Goal: Task Accomplishment & Management: Manage account settings

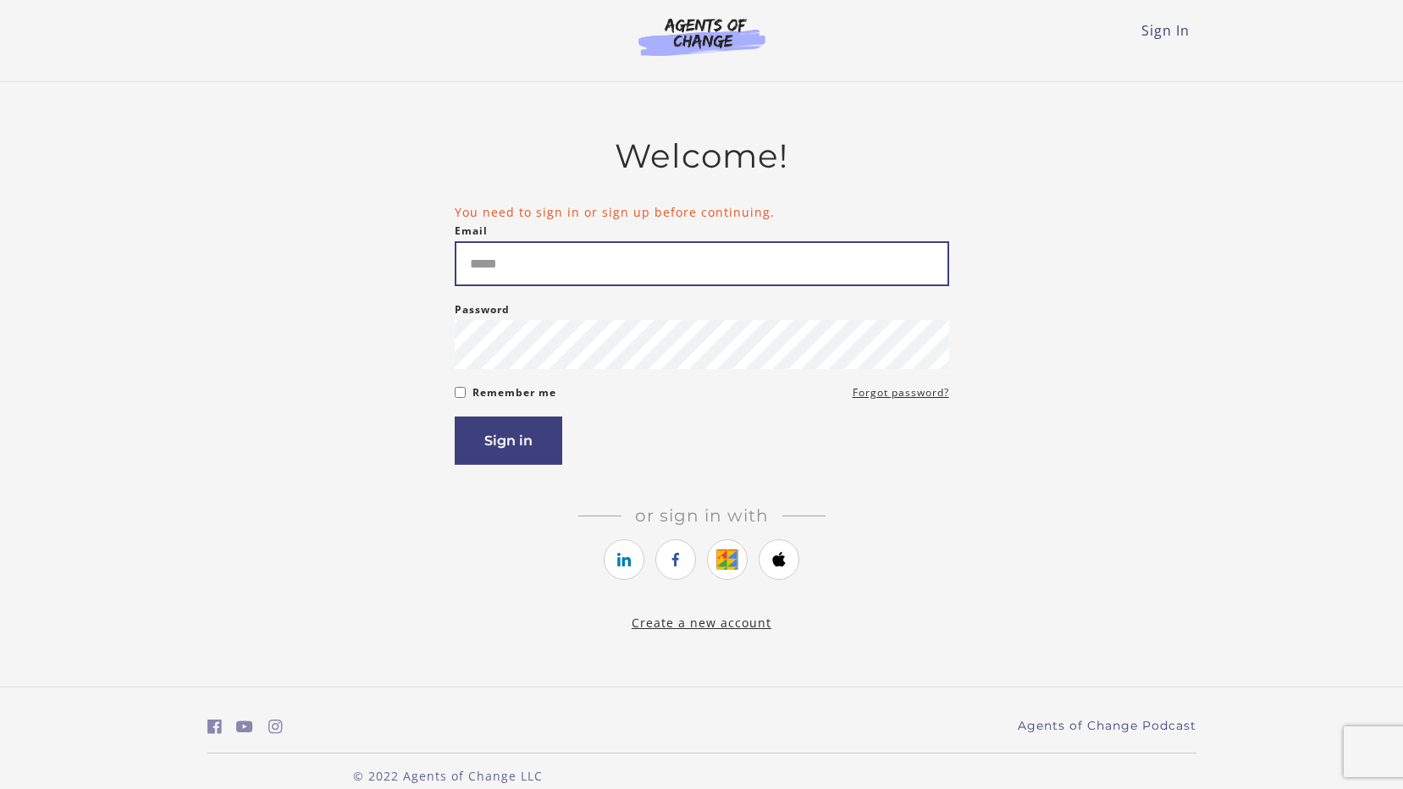
drag, startPoint x: 0, startPoint y: 0, endPoint x: 539, endPoint y: 278, distance: 606.5
click at [539, 278] on input "Email" at bounding box center [702, 263] width 494 height 45
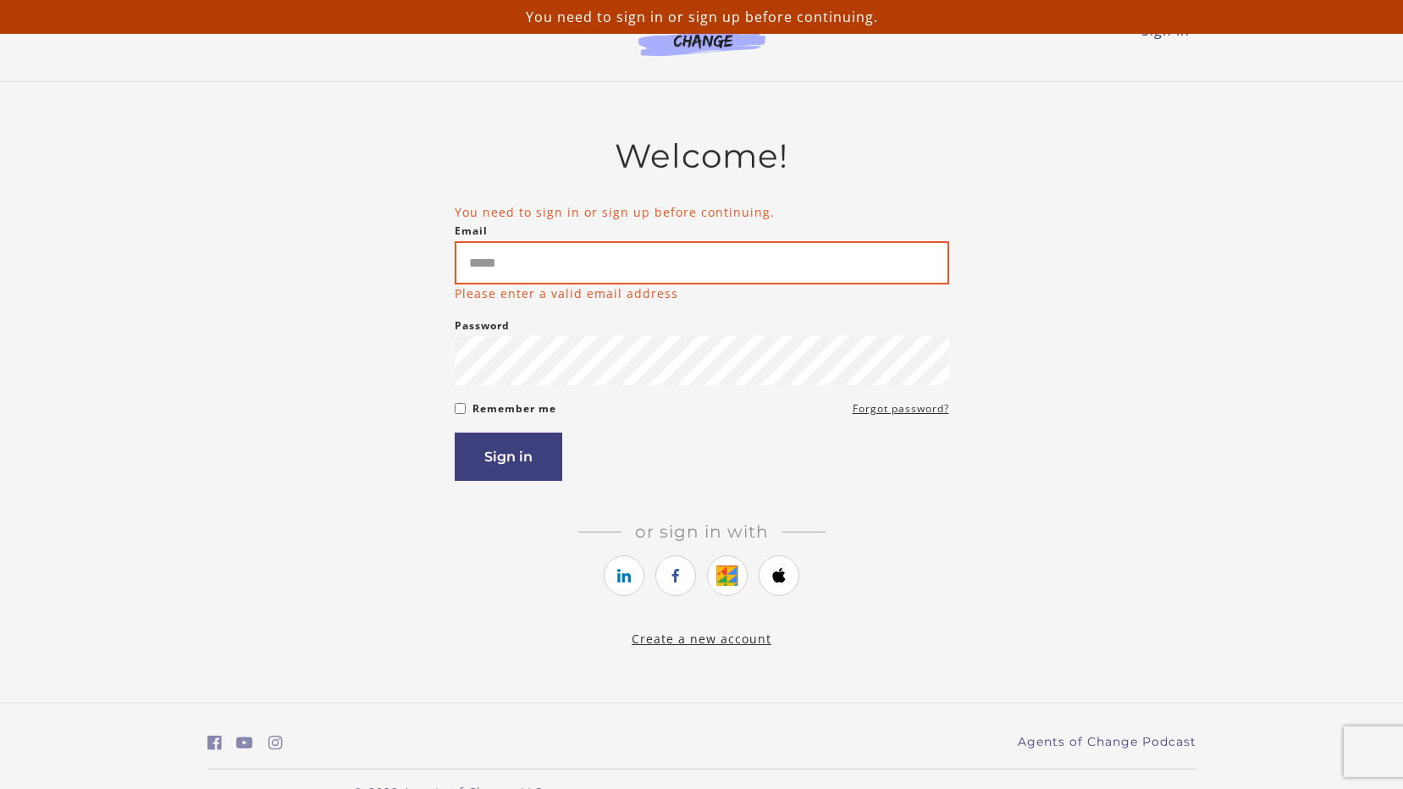
click at [548, 253] on input "Email" at bounding box center [702, 262] width 494 height 43
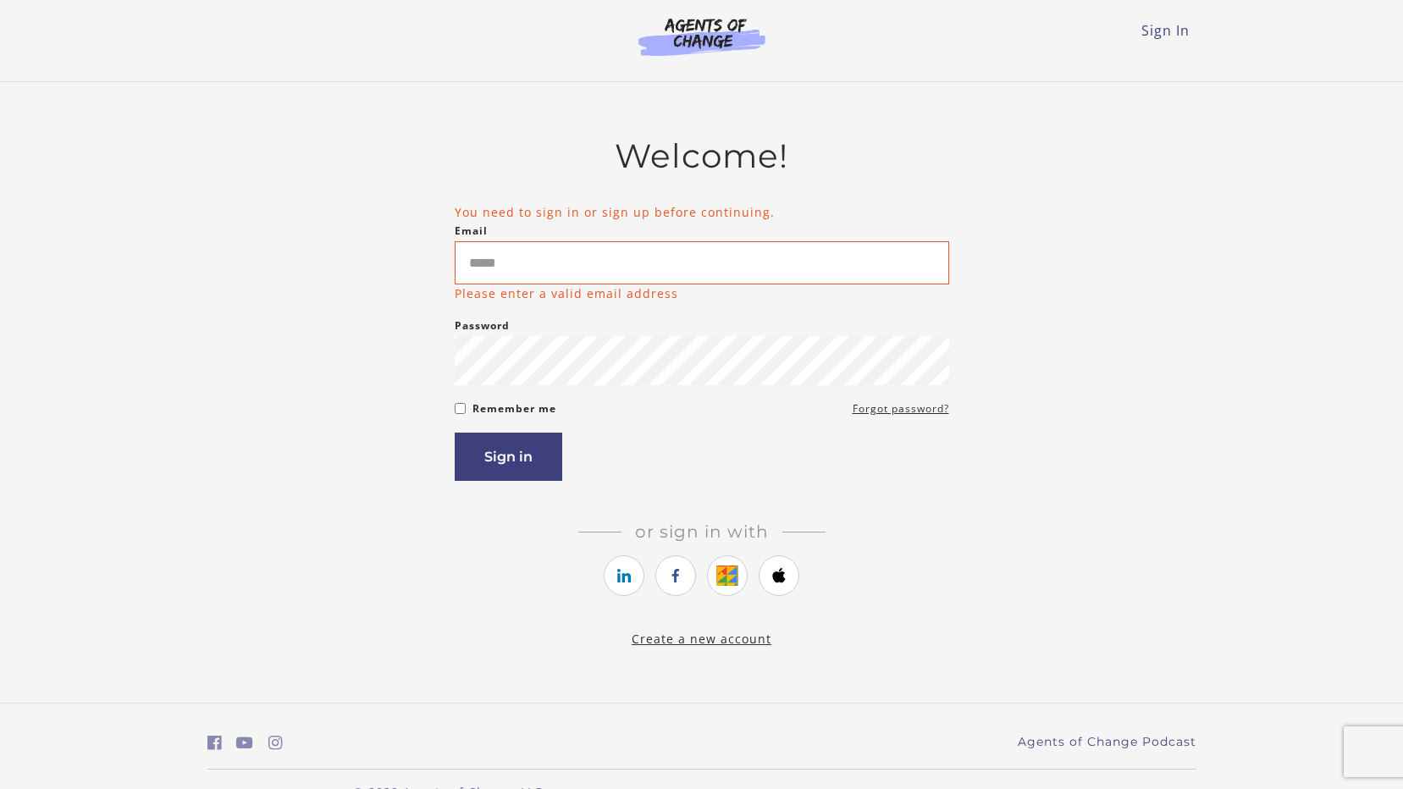
click at [471, 412] on div "Remember me Forgot password?" at bounding box center [702, 409] width 494 height 20
click at [536, 257] on input "Email" at bounding box center [702, 262] width 494 height 43
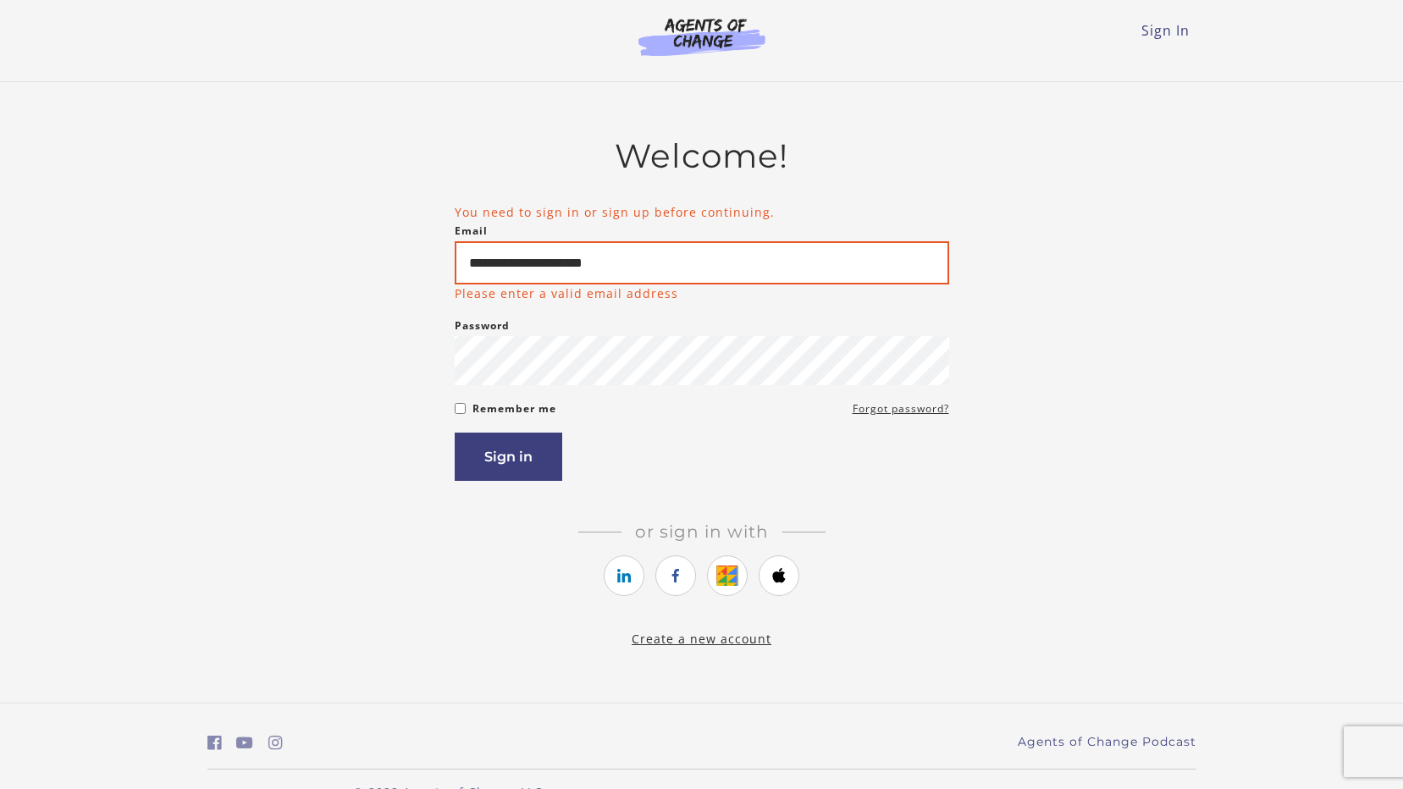
type input "**********"
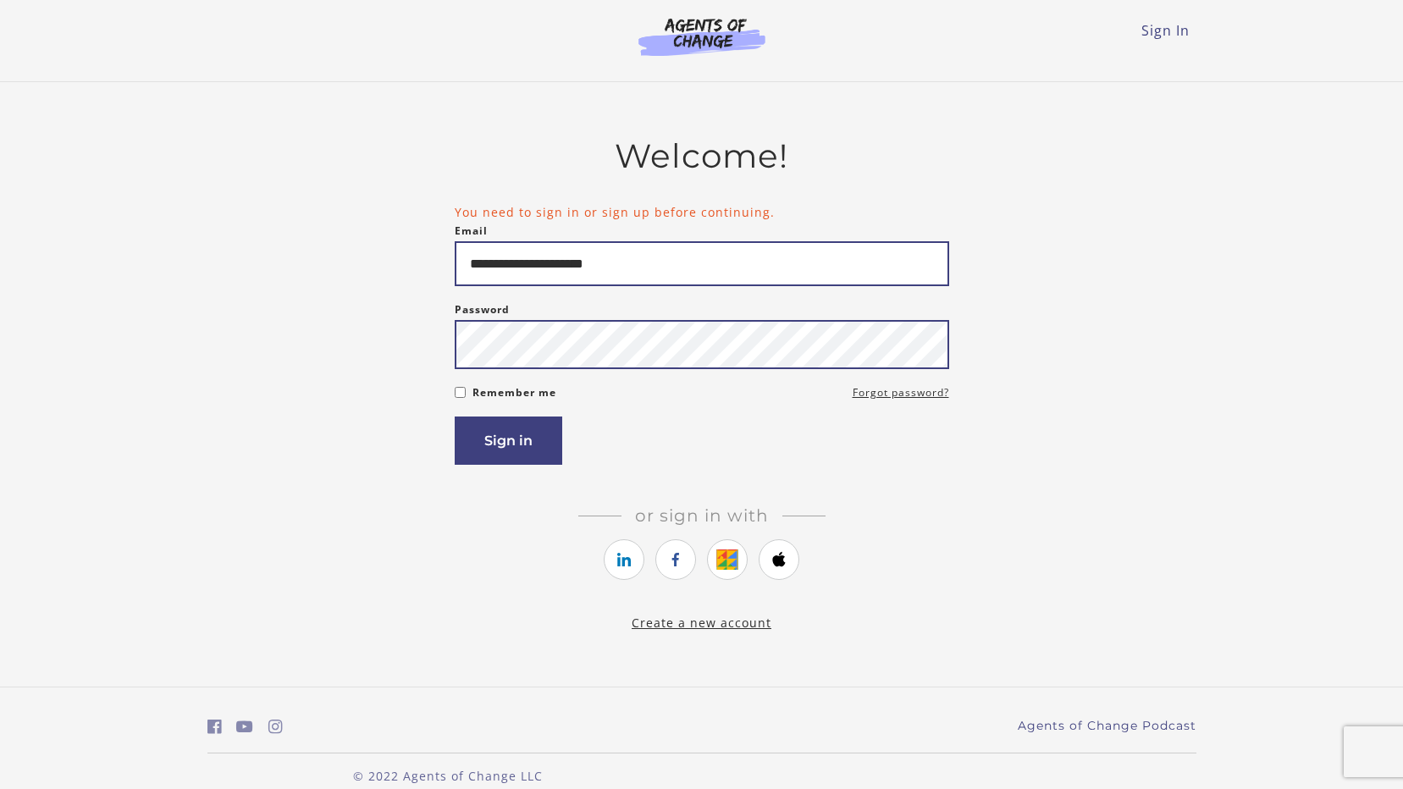
click at [455, 417] on button "Sign in" at bounding box center [509, 441] width 108 height 48
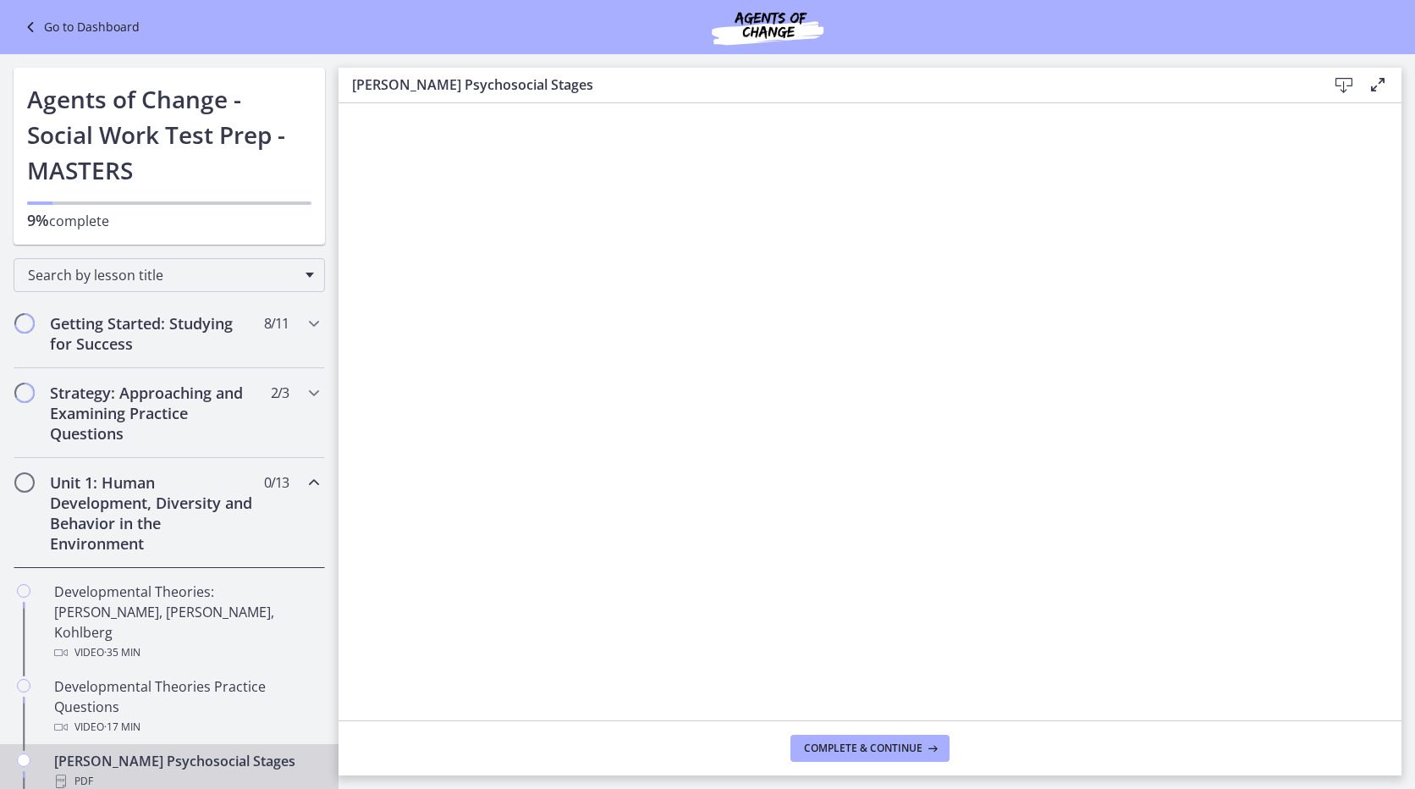
click at [25, 25] on icon at bounding box center [32, 27] width 24 height 20
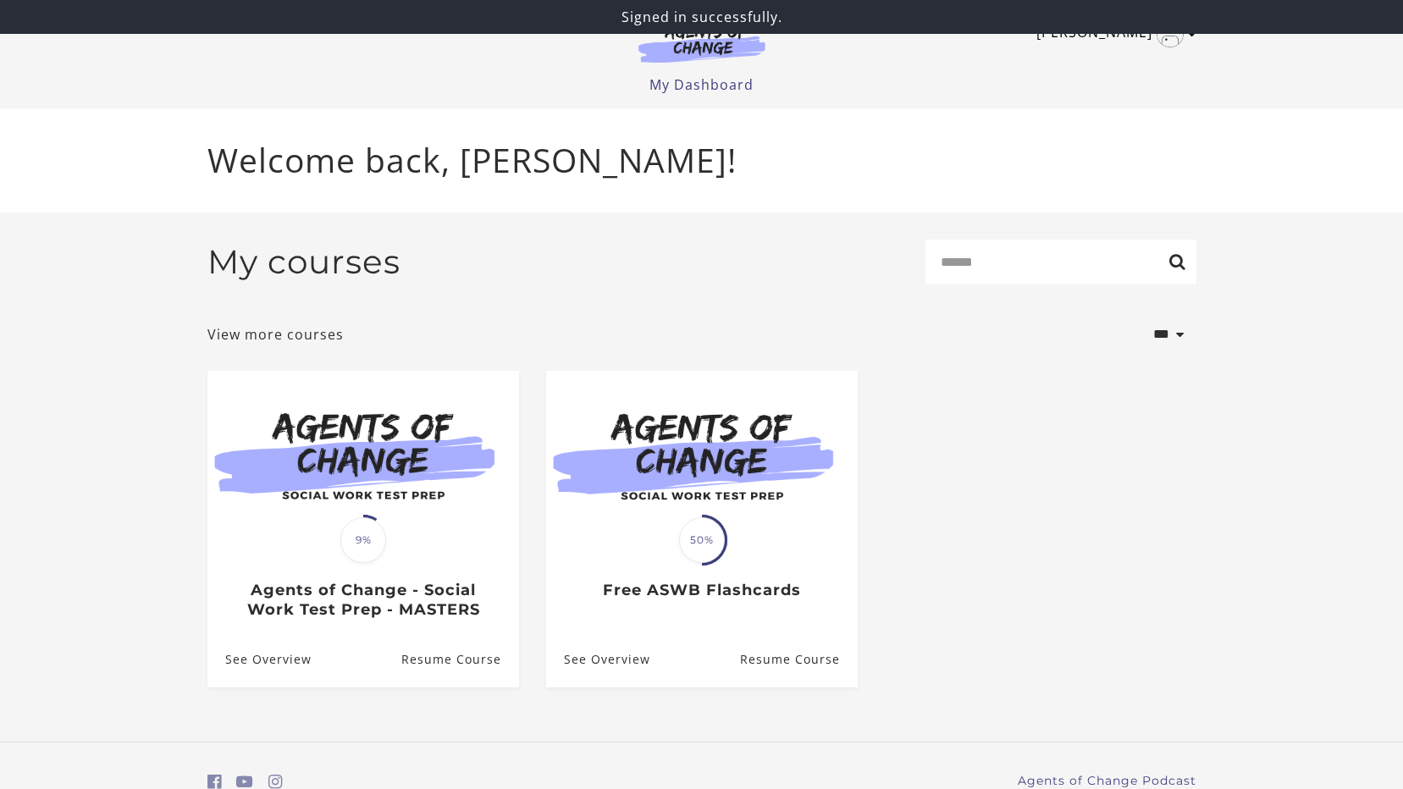
click at [1188, 35] on icon "Toggle menu" at bounding box center [1192, 34] width 8 height 14
click at [1123, 63] on link "My Account" at bounding box center [1125, 61] width 149 height 29
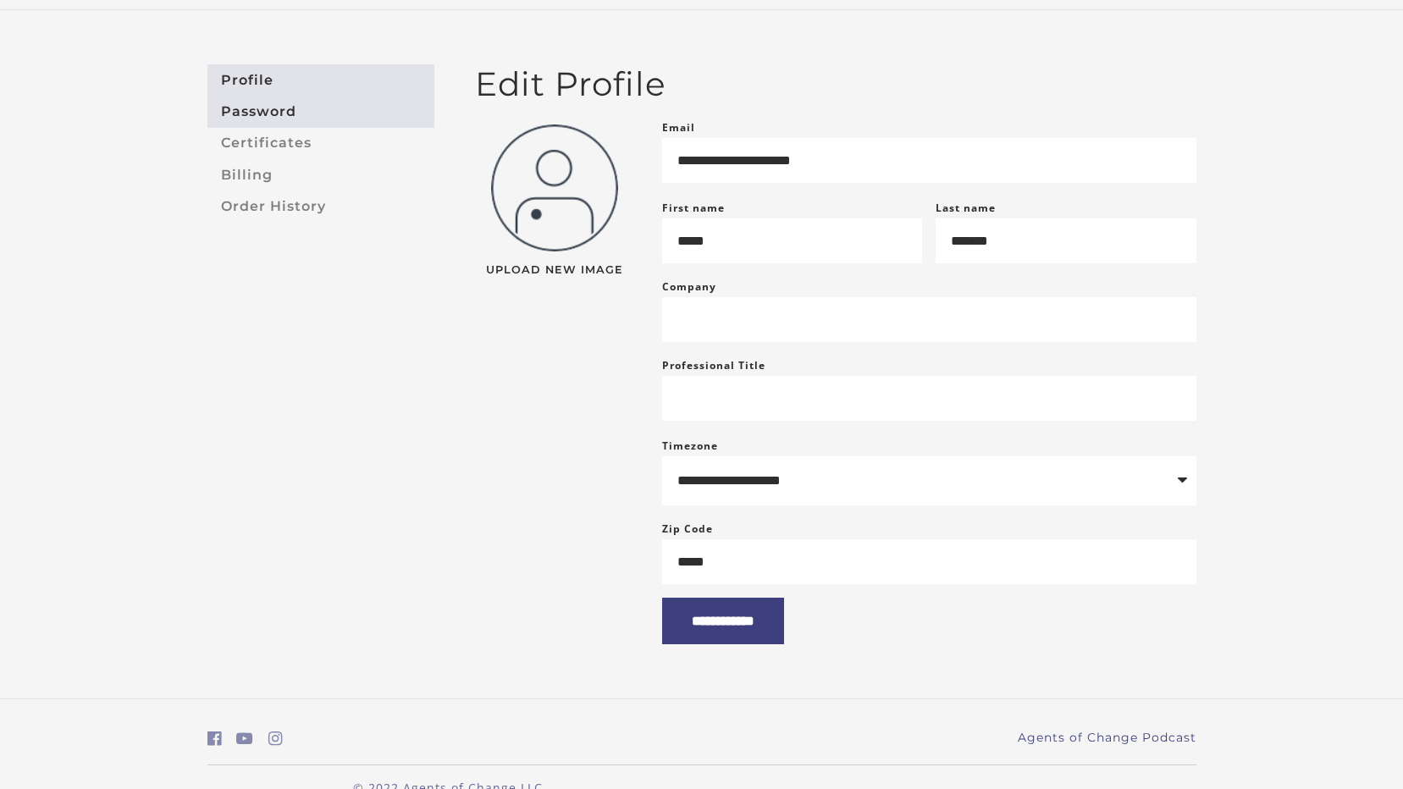
scroll to position [70, 0]
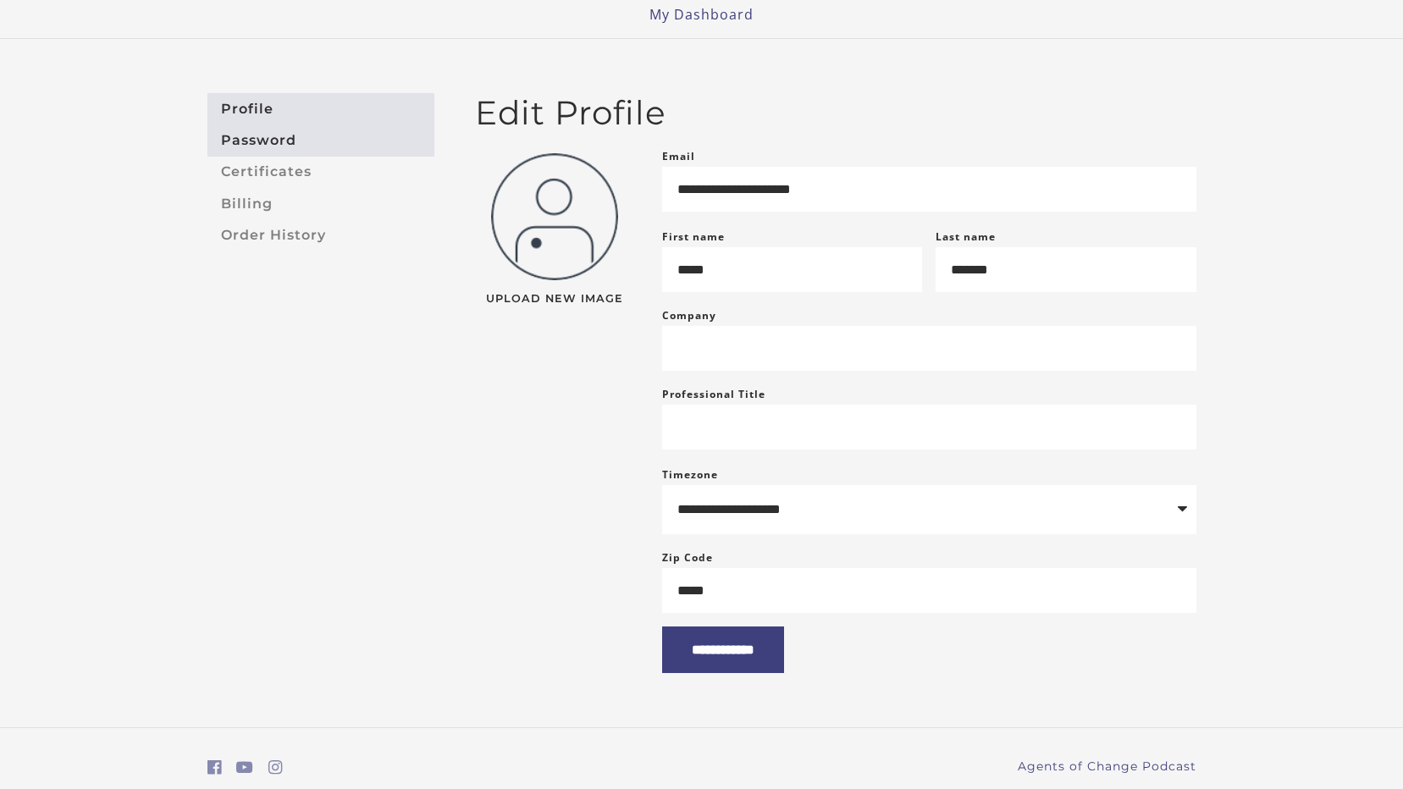
click at [242, 144] on link "Password" at bounding box center [320, 139] width 227 height 31
